Goal: Find specific page/section: Find specific page/section

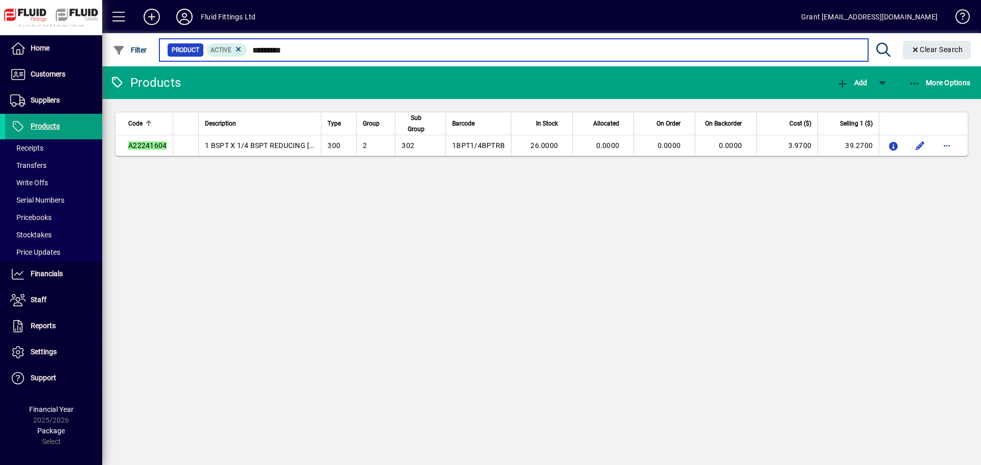
click at [327, 47] on input "*********" at bounding box center [553, 50] width 612 height 14
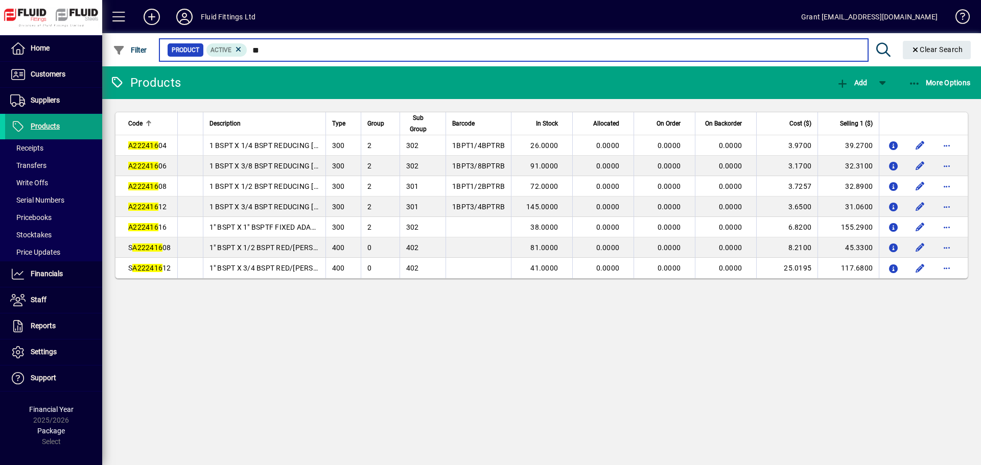
type input "*"
